Goal: Obtain resource: Obtain resource

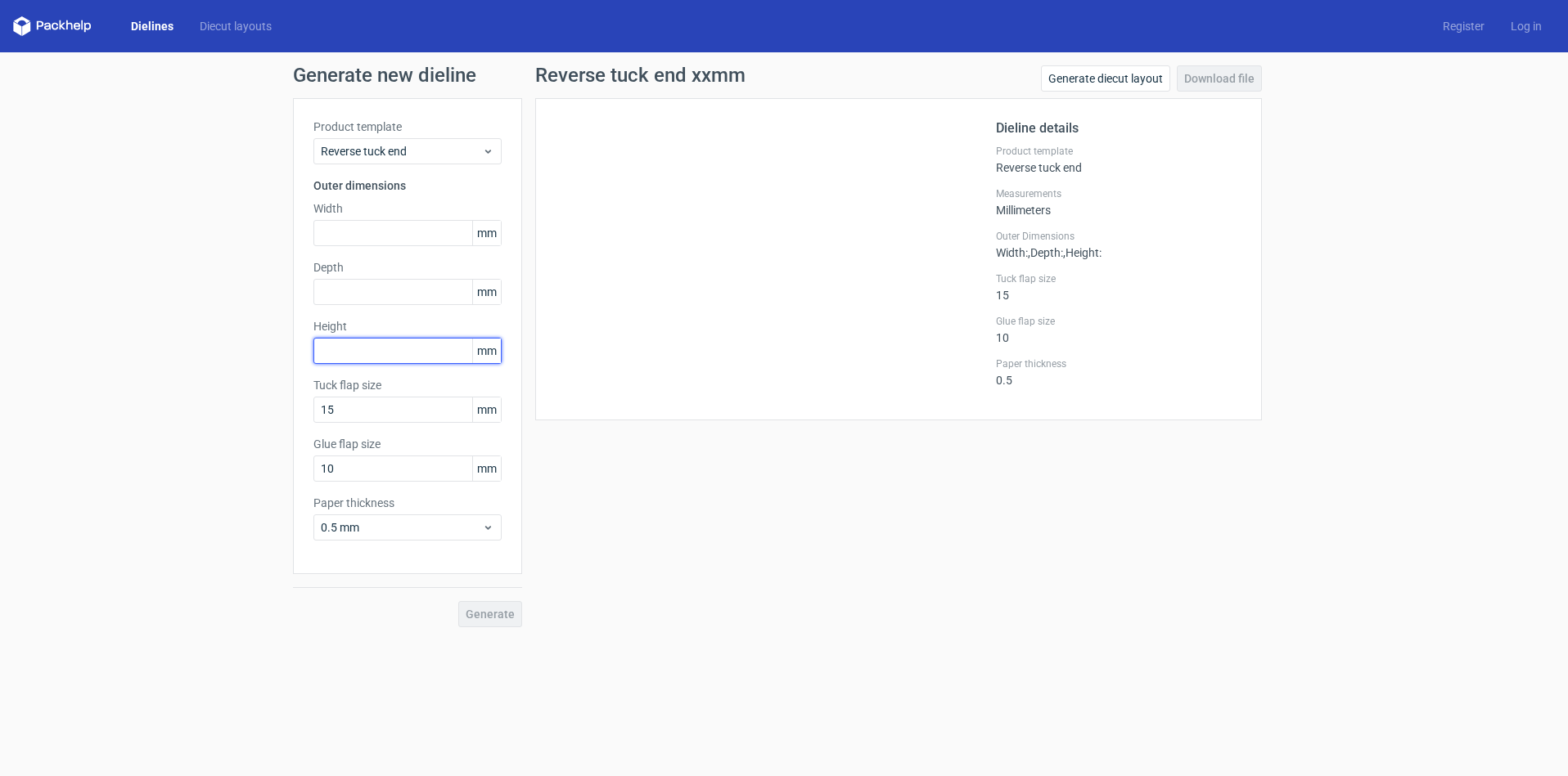
click at [328, 354] on input "text" at bounding box center [407, 351] width 188 height 26
type input "142"
click at [334, 294] on input "text" at bounding box center [407, 292] width 188 height 26
type input "38"
click at [331, 225] on input "text" at bounding box center [407, 233] width 188 height 26
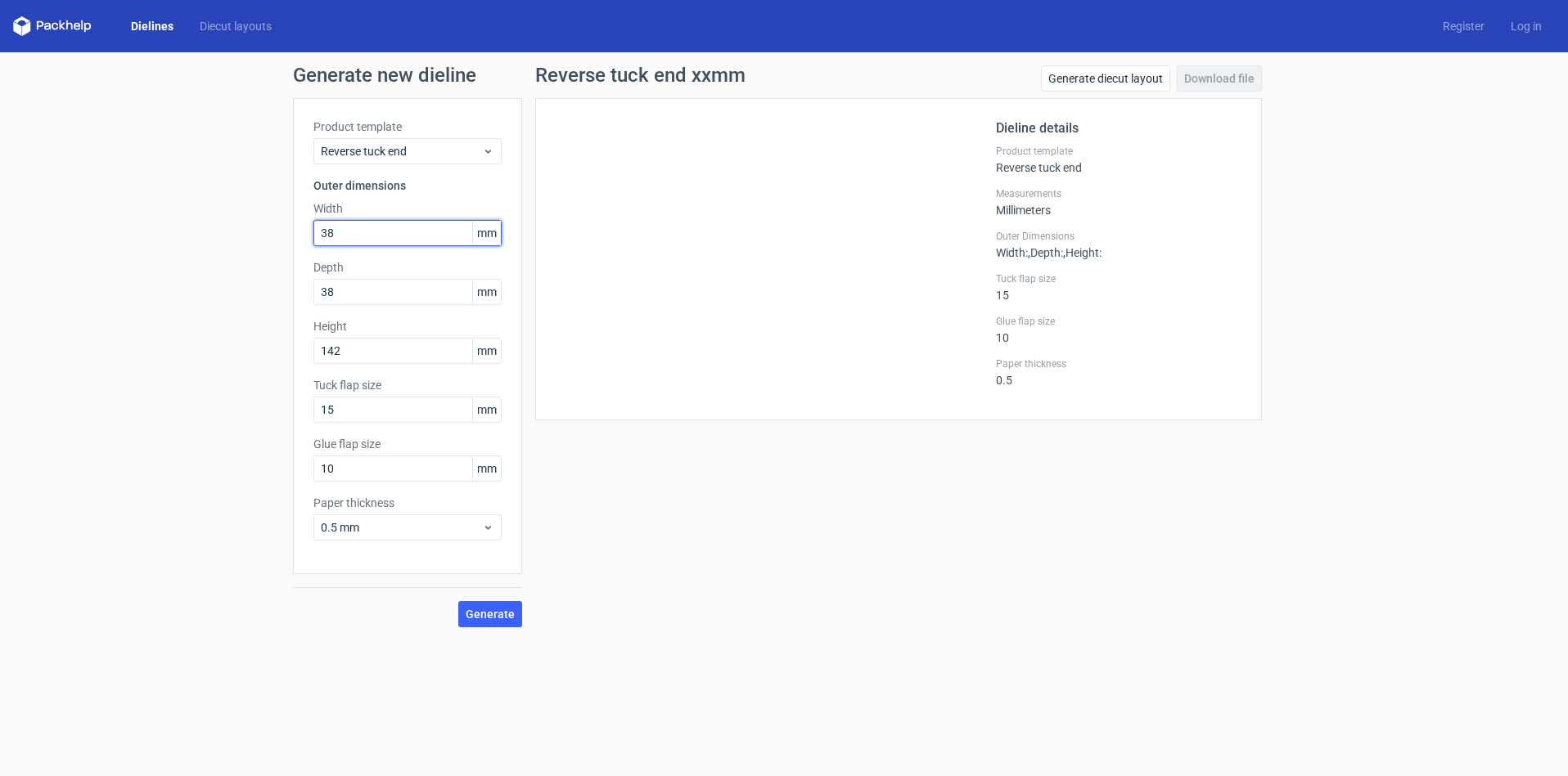
type input "38"
click at [610, 585] on div "Reverse tuck end xxmm Generate diecut layout Download file Dieline details Prod…" at bounding box center [899, 347] width 753 height 562
click at [696, 520] on div "Reverse tuck end xxmm Generate diecut layout Download file Dieline details Prod…" at bounding box center [899, 347] width 753 height 562
click at [487, 615] on span "Generate" at bounding box center [490, 614] width 49 height 11
click at [1218, 79] on link "Download file" at bounding box center [1219, 78] width 85 height 26
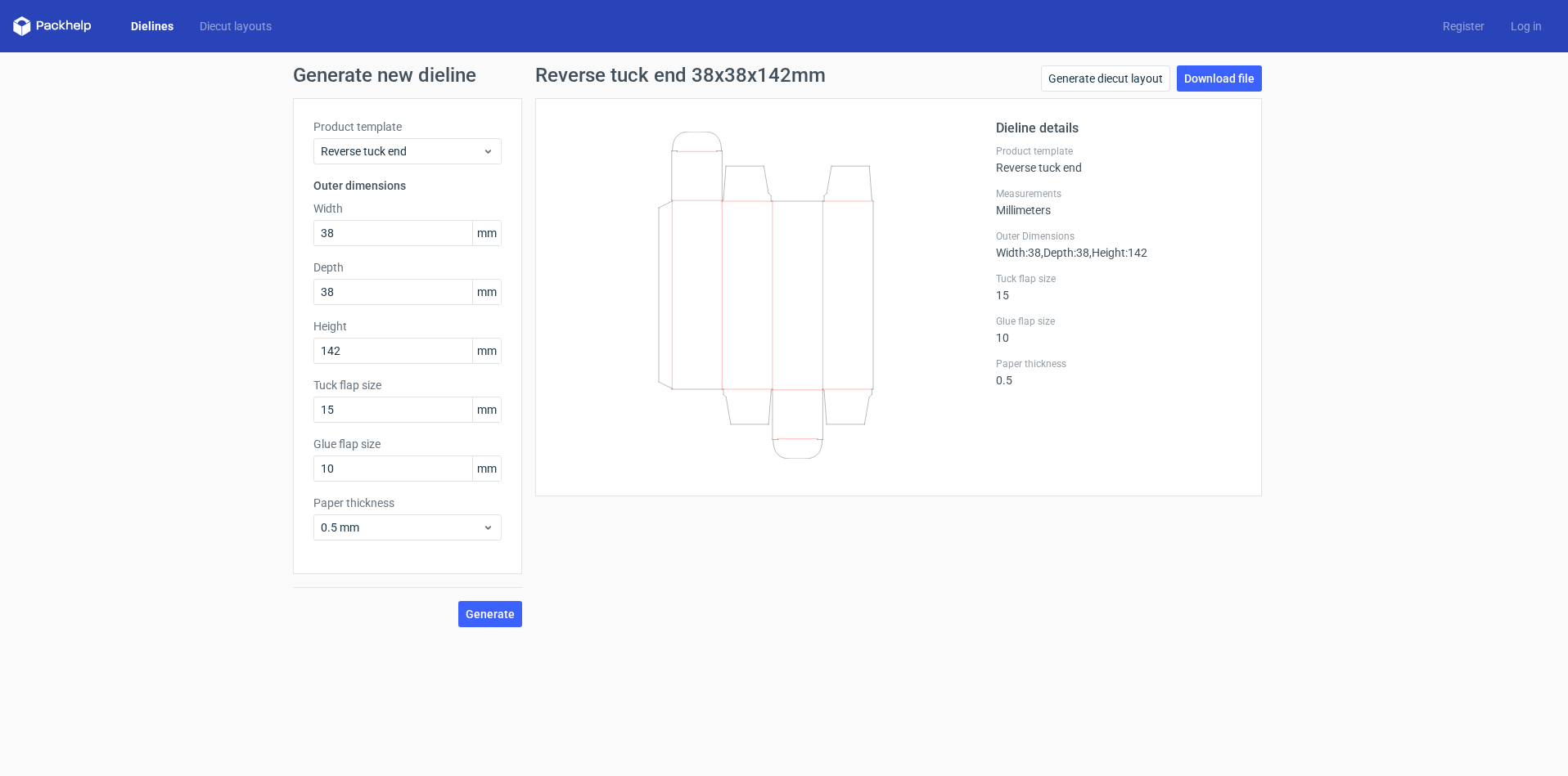
click at [1386, 455] on div "Generate new dieline Product template Reverse tuck end Outer dimensions Width 3…" at bounding box center [784, 346] width 1568 height 589
